Goal: Information Seeking & Learning: Learn about a topic

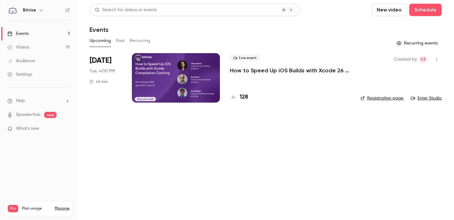
click at [32, 49] on link "Videos 19" at bounding box center [38, 47] width 77 height 14
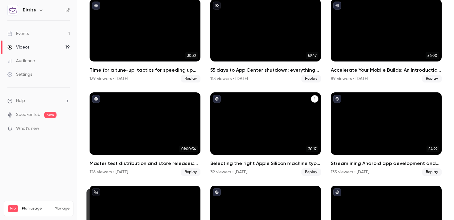
scroll to position [333, 0]
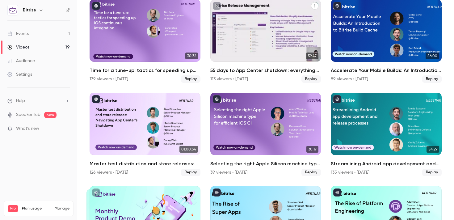
click at [245, 21] on div "55 days to App Center shutdown: everything you need to be thinking about" at bounding box center [265, 30] width 111 height 62
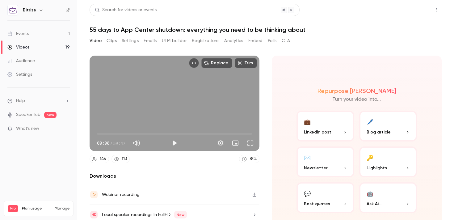
click at [411, 15] on button "Share" at bounding box center [415, 10] width 24 height 12
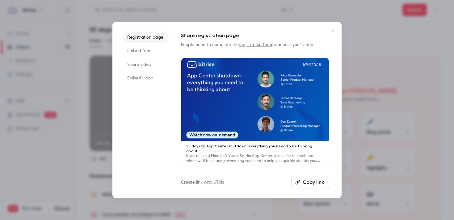
drag, startPoint x: 233, startPoint y: 85, endPoint x: 360, endPoint y: 8, distance: 148.3
click at [0, 0] on div "Registration page Embed form Share video Embed video Share registration page Pe…" at bounding box center [227, 110] width 454 height 220
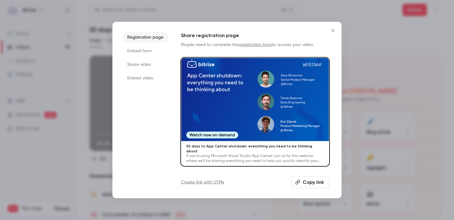
click at [108, 56] on div at bounding box center [227, 110] width 454 height 220
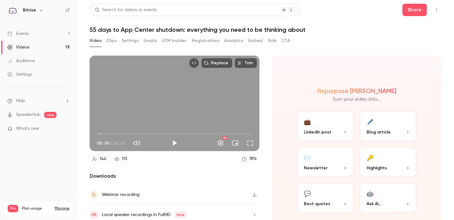
click at [43, 50] on link "Videos 19" at bounding box center [38, 47] width 77 height 14
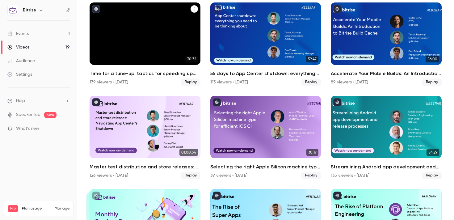
scroll to position [331, 0]
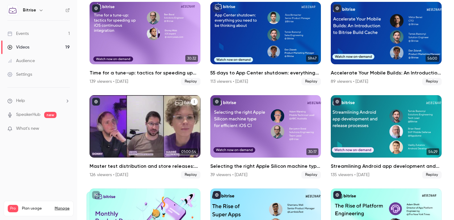
click at [126, 131] on div "Master test distribution and store releases: Navigating App Center's shutdown" at bounding box center [145, 126] width 111 height 62
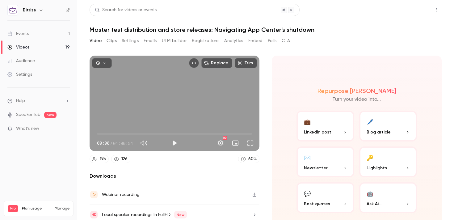
click at [417, 10] on button "Share" at bounding box center [415, 10] width 24 height 12
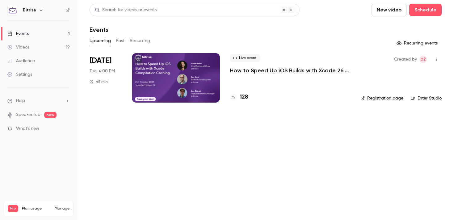
click at [60, 47] on link "Videos 19" at bounding box center [38, 47] width 77 height 14
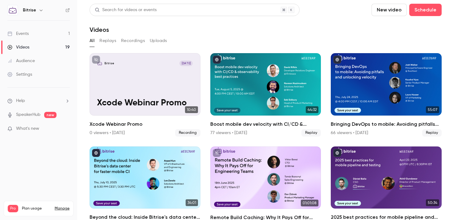
click at [51, 34] on link "Events 1" at bounding box center [38, 34] width 77 height 14
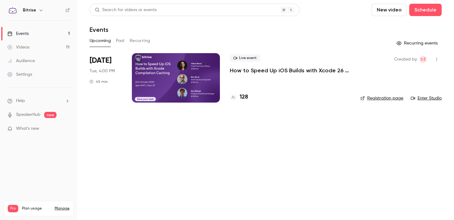
click at [252, 71] on p "How to Speed Up iOS Builds with Xcode 26 Compilation Caching" at bounding box center [290, 70] width 121 height 7
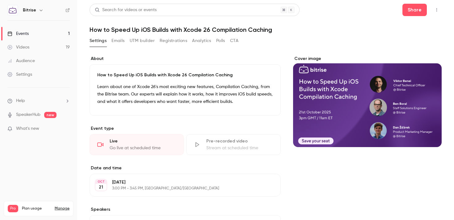
click at [53, 27] on link "Events 1" at bounding box center [38, 34] width 77 height 14
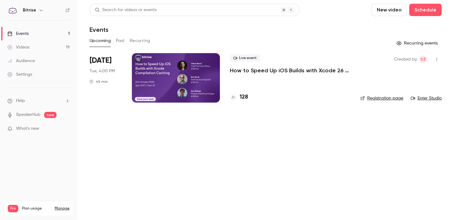
click at [258, 73] on p "How to Speed Up iOS Builds with Xcode 26 Compilation Caching" at bounding box center [290, 70] width 121 height 7
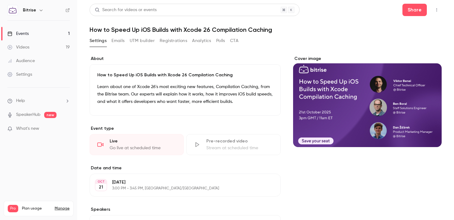
click at [167, 39] on button "Registrations" at bounding box center [173, 41] width 27 height 10
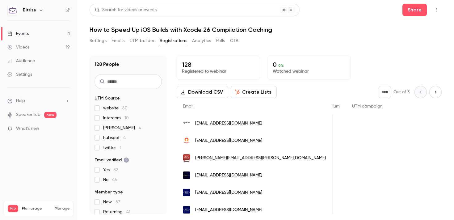
scroll to position [0, 544]
